Goal: Check status: Check status

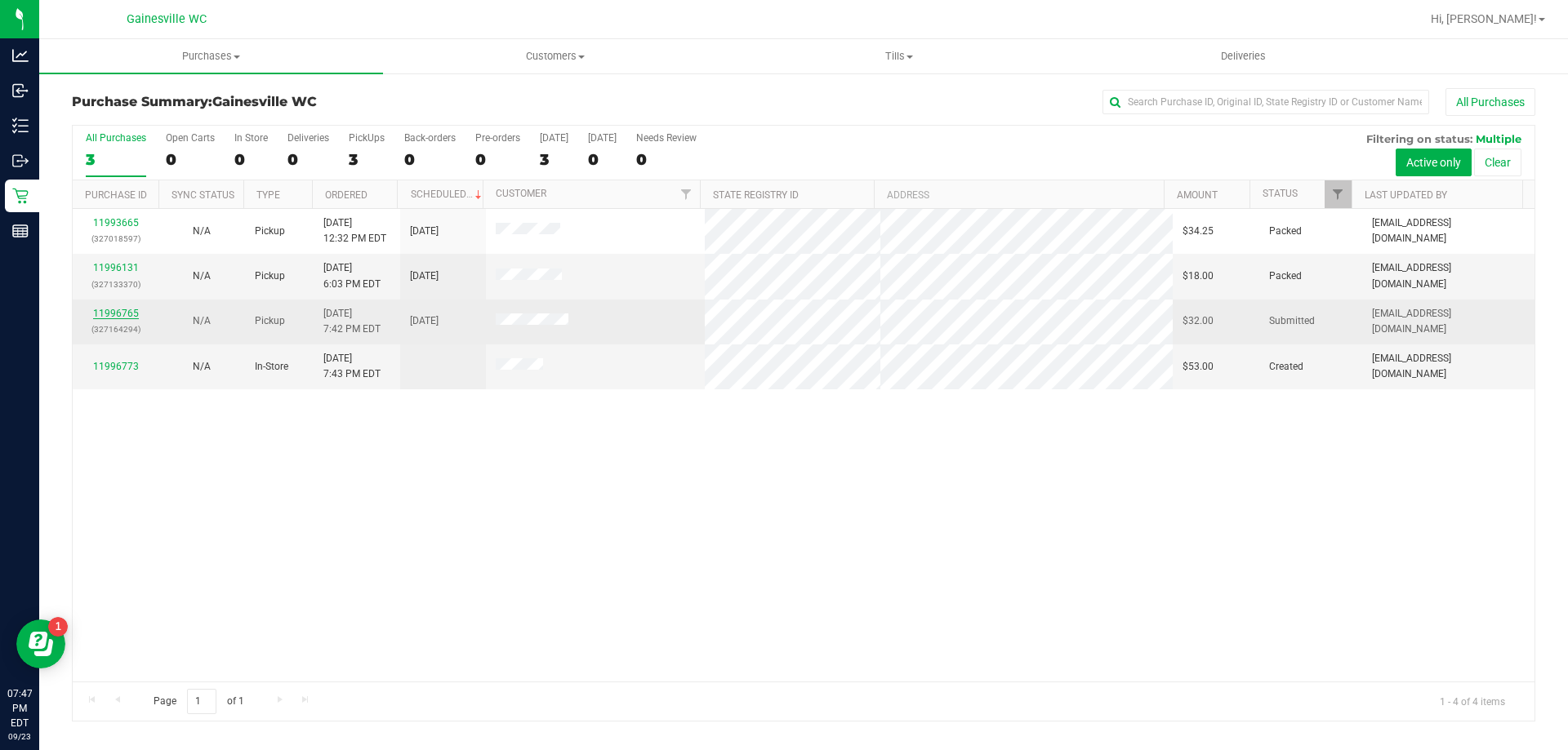
click at [99, 312] on link "11996765" at bounding box center [116, 312] width 46 height 11
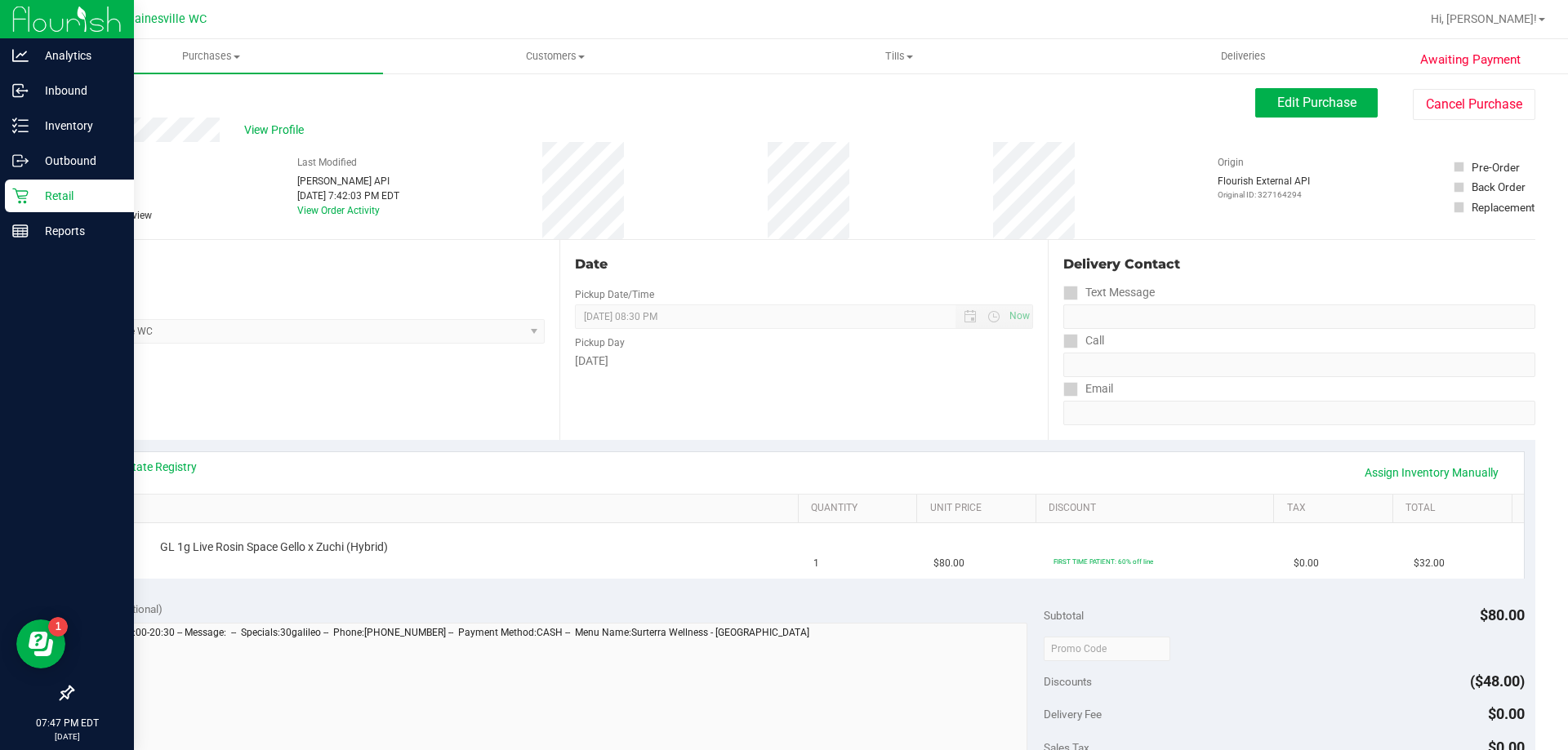
click at [46, 198] on p "Retail" at bounding box center [78, 196] width 98 height 20
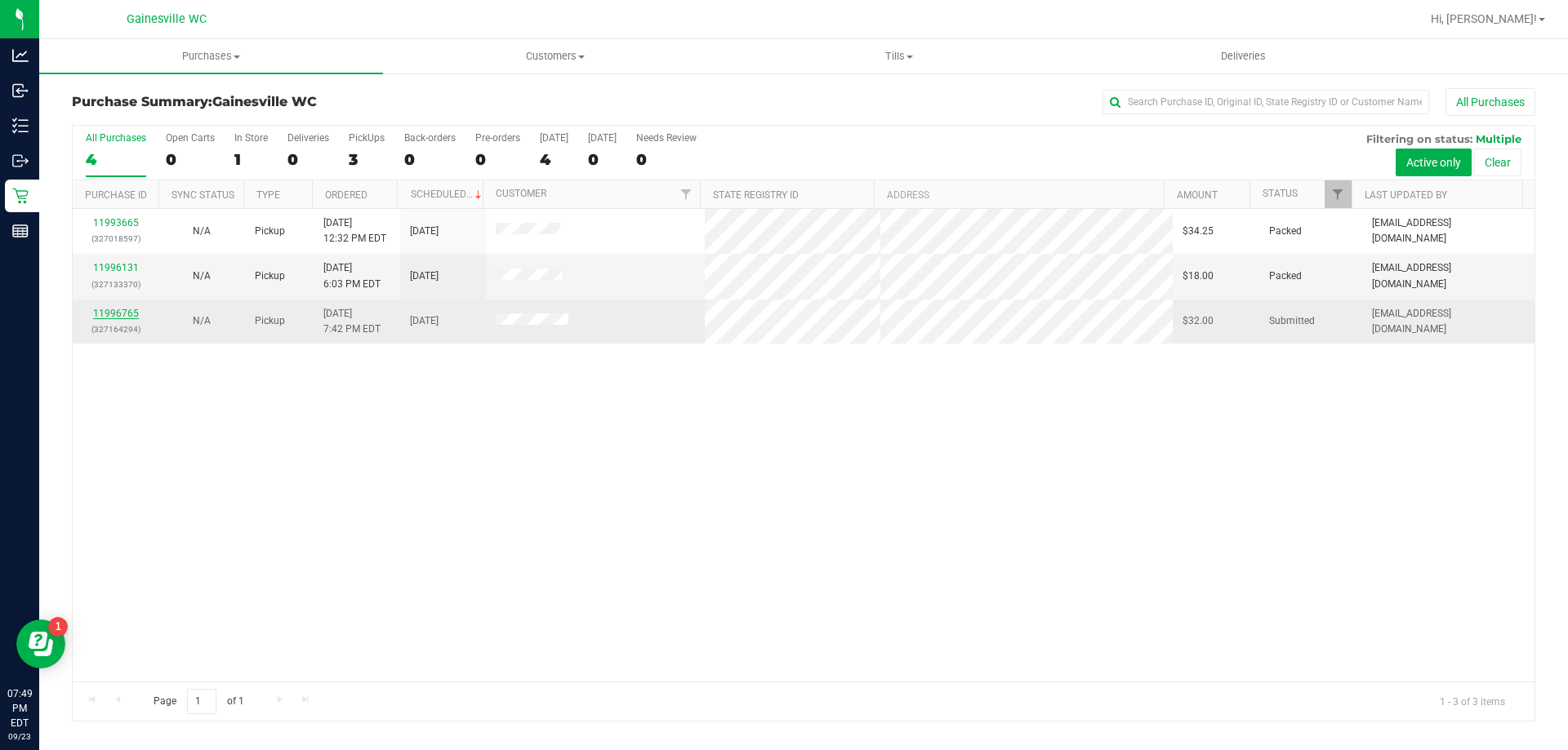
click at [112, 308] on link "11996765" at bounding box center [116, 312] width 46 height 11
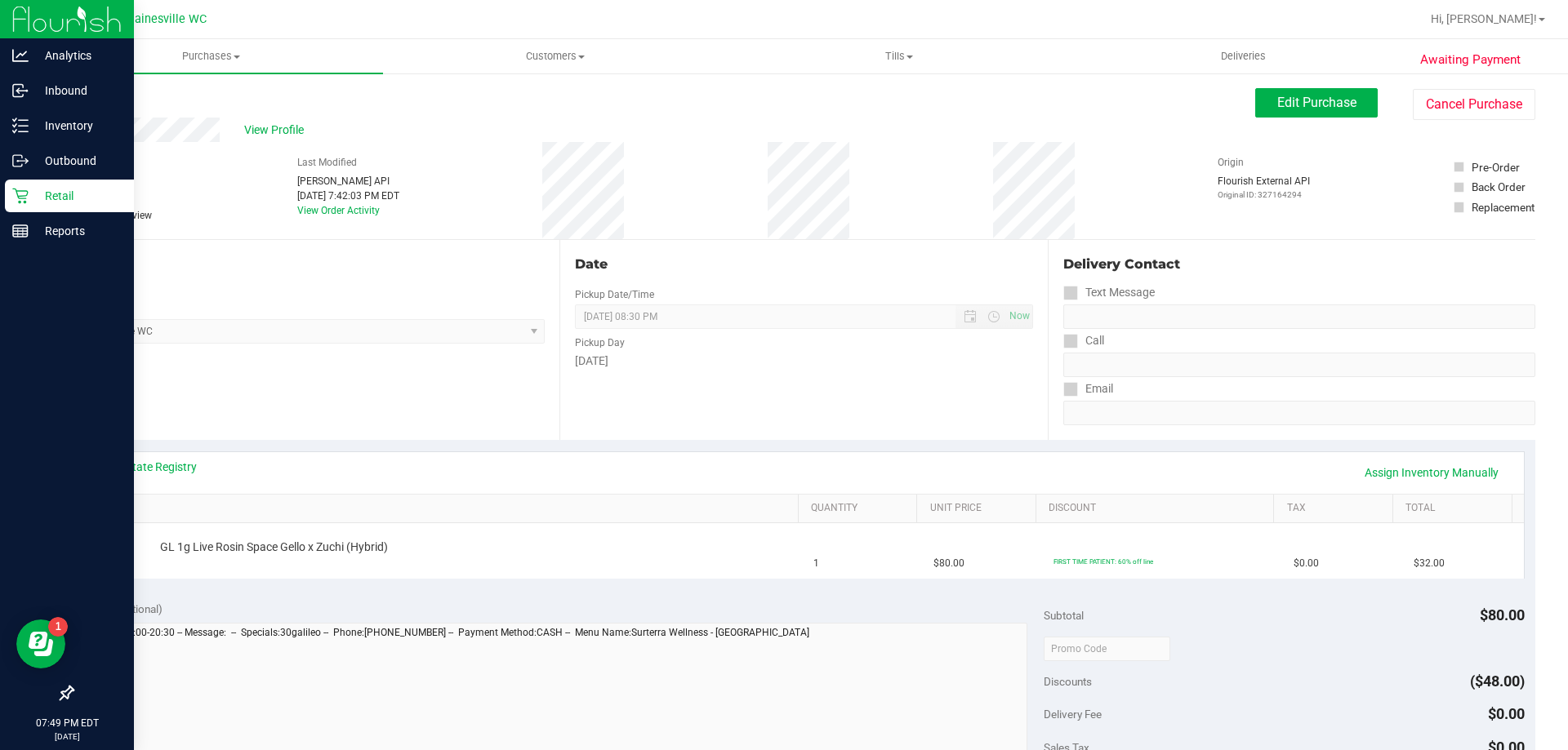
click at [60, 198] on p "Retail" at bounding box center [78, 196] width 98 height 20
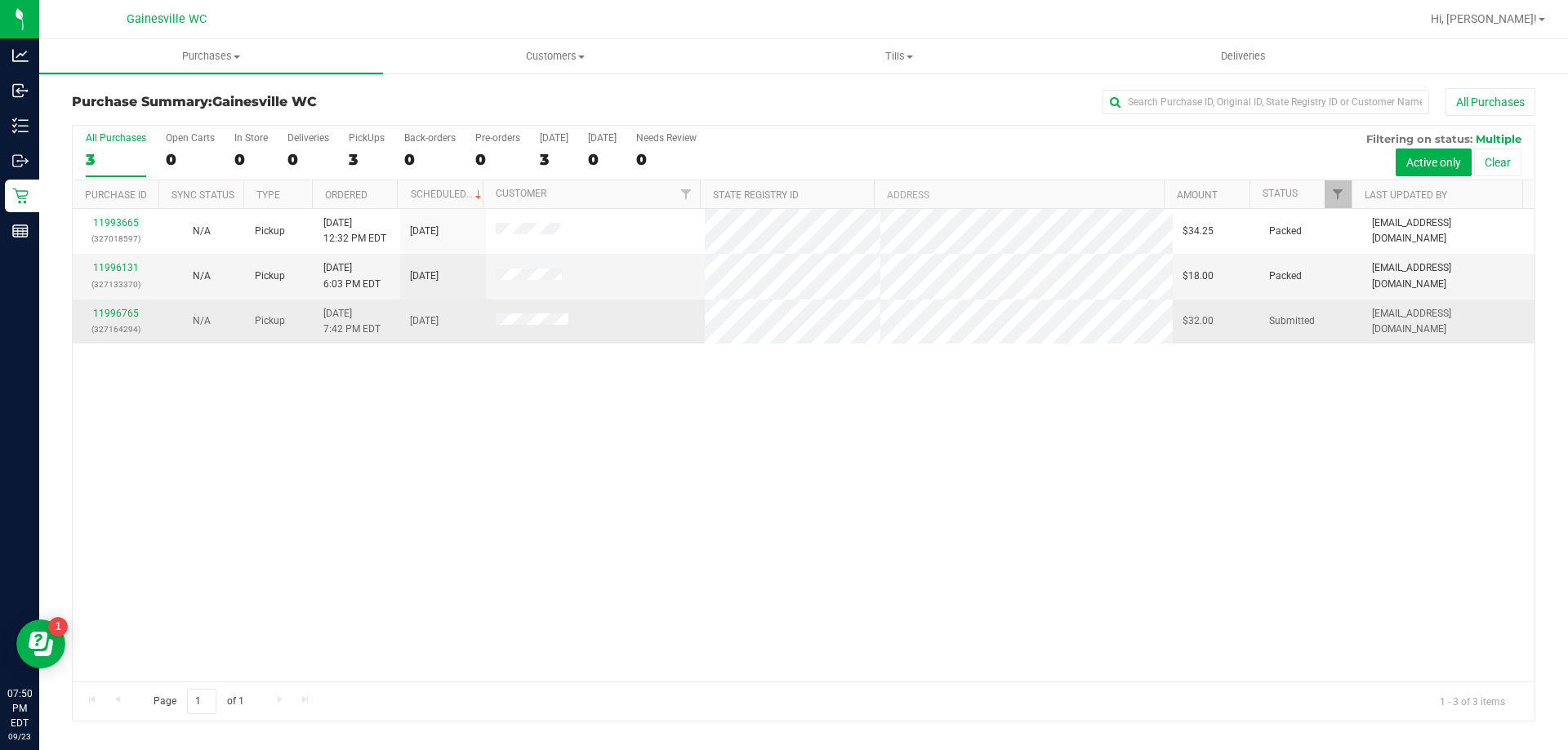
click at [111, 321] on div "11996765 (327164294)" at bounding box center [116, 321] width 66 height 31
click at [116, 306] on div "11996765 (327164294)" at bounding box center [116, 321] width 66 height 31
click at [114, 312] on link "11996765" at bounding box center [116, 312] width 46 height 11
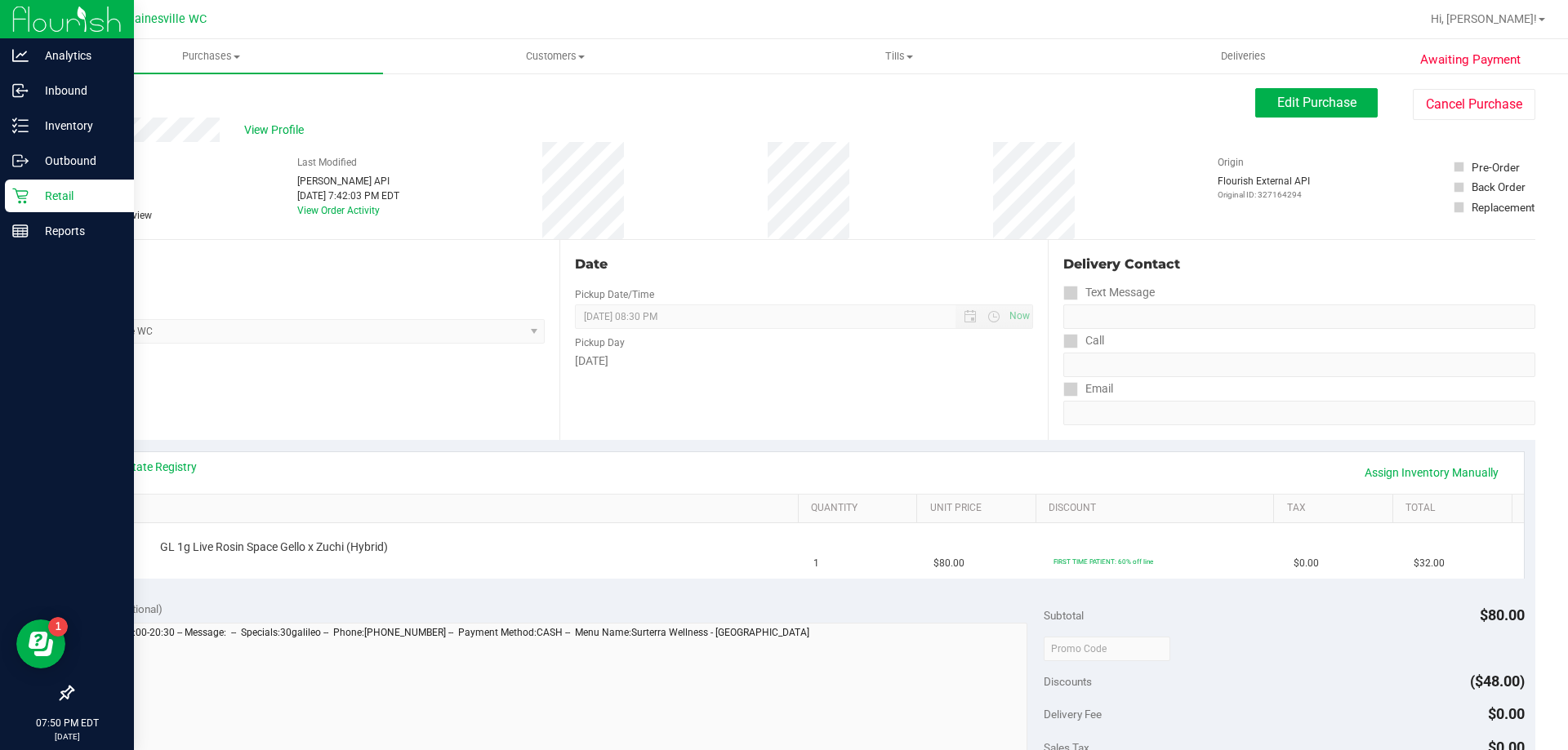
click at [28, 201] on icon at bounding box center [20, 195] width 16 height 16
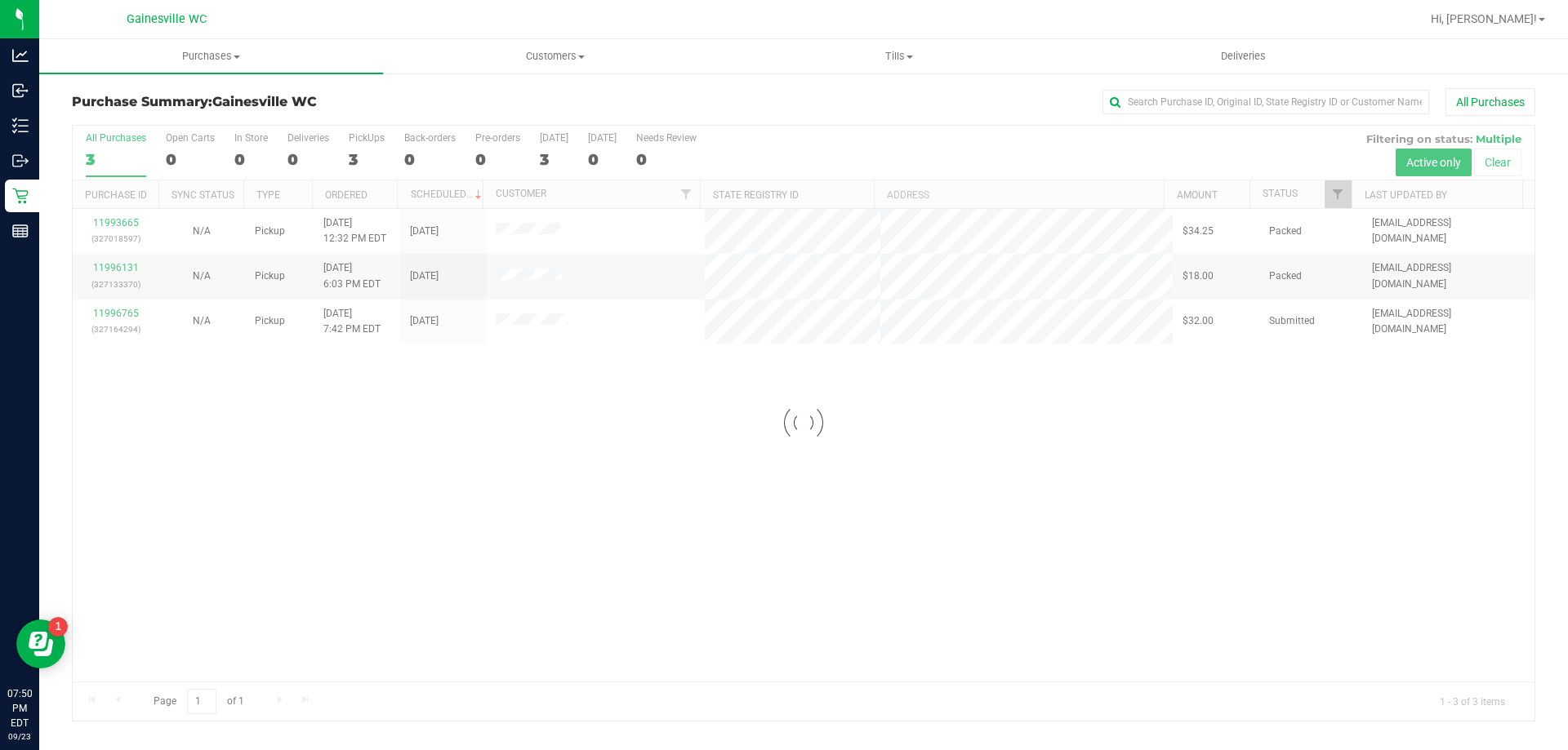
click at [461, 30] on div at bounding box center [856, 19] width 1128 height 31
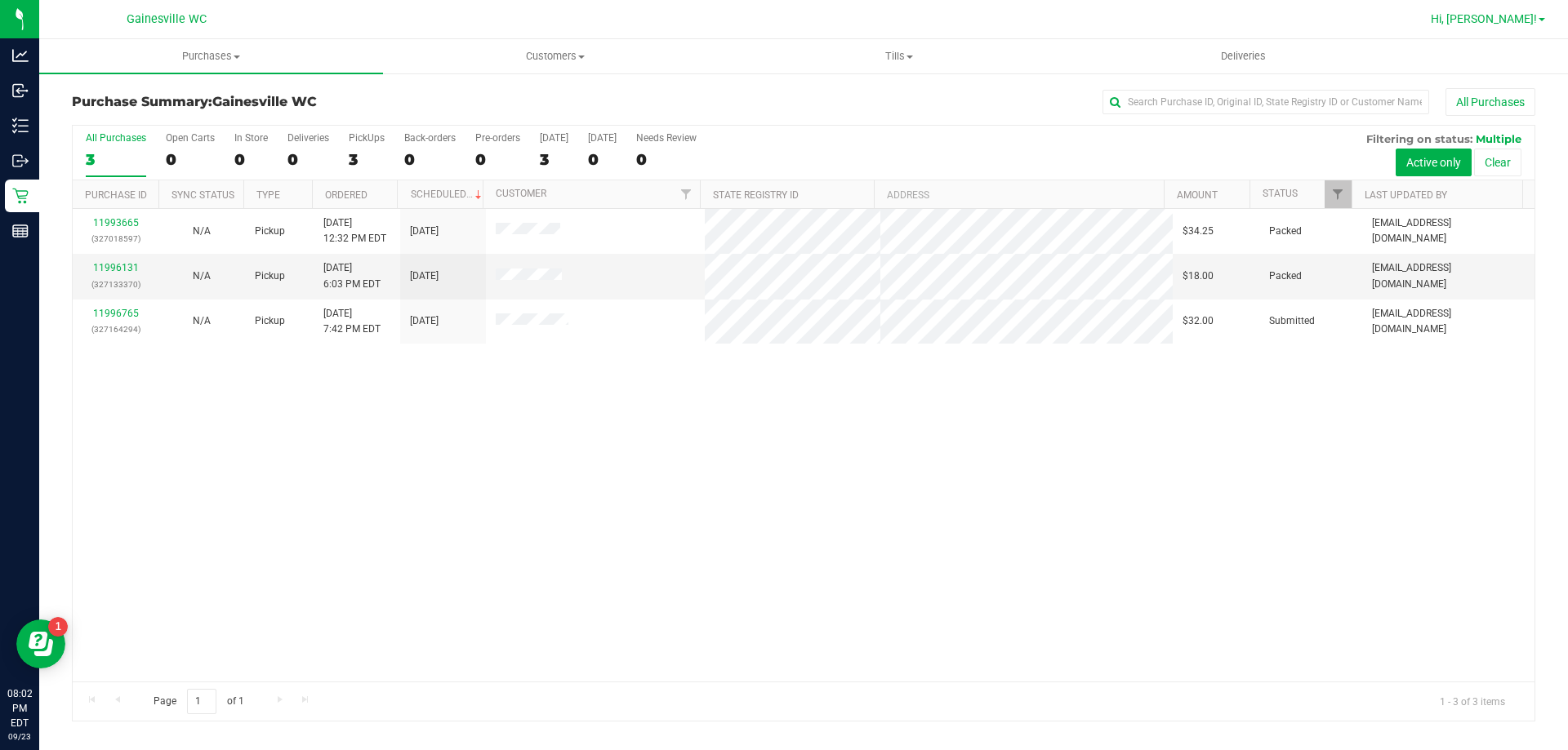
click at [1512, 19] on span "Hi, [PERSON_NAME]!" at bounding box center [1484, 18] width 106 height 13
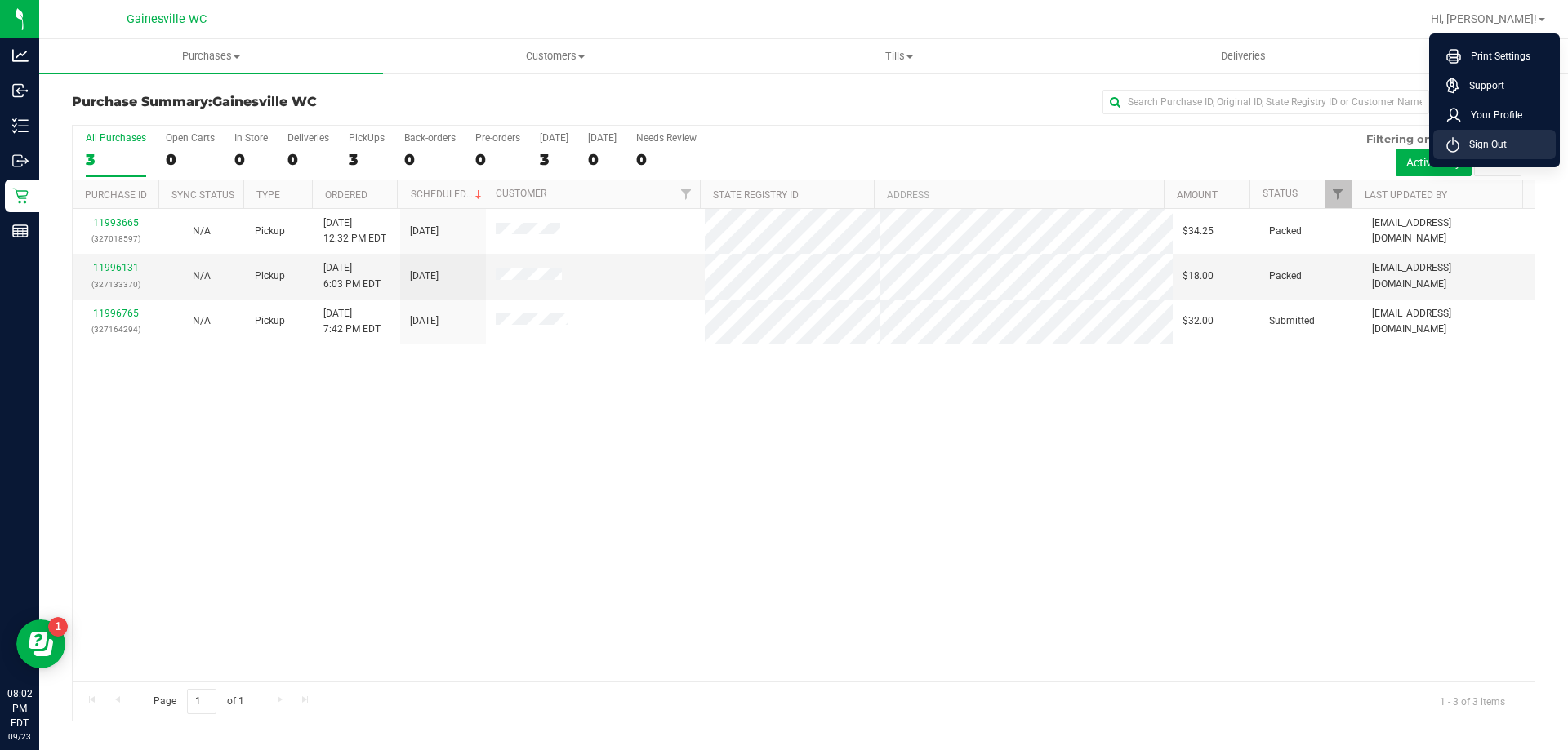
click at [1519, 155] on li "Sign Out" at bounding box center [1494, 144] width 123 height 30
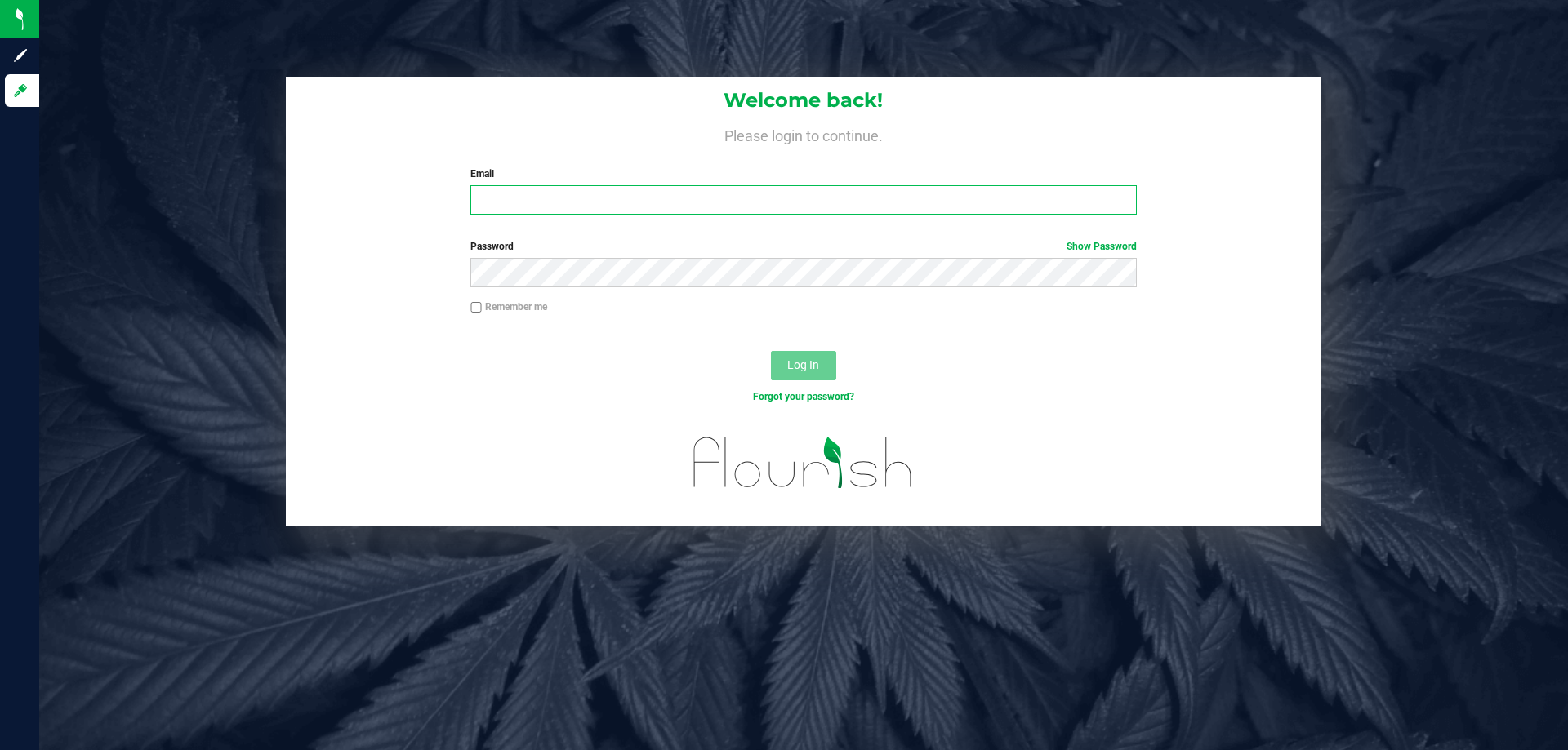
click at [783, 210] on input "Email" at bounding box center [802, 200] width 665 height 30
type input "[EMAIL_ADDRESS][DOMAIN_NAME]"
click at [771, 351] on button "Log In" at bounding box center [803, 365] width 66 height 30
